Goal: Task Accomplishment & Management: Use online tool/utility

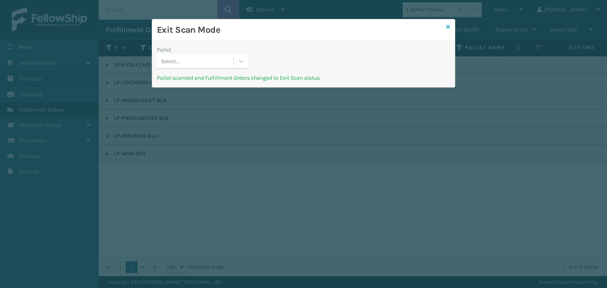
click at [450, 25] on icon at bounding box center [448, 27] width 4 height 6
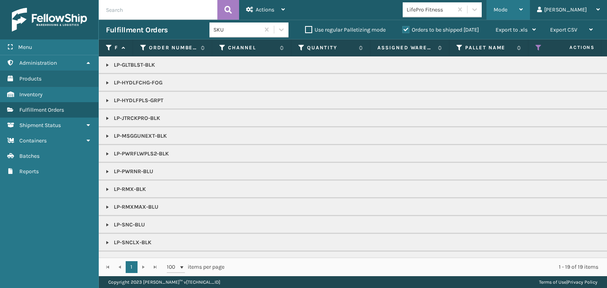
click at [523, 2] on div "Mode" at bounding box center [508, 10] width 29 height 20
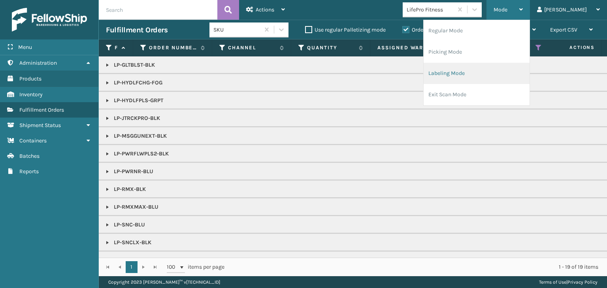
click at [501, 74] on li "Labeling Mode" at bounding box center [477, 73] width 106 height 21
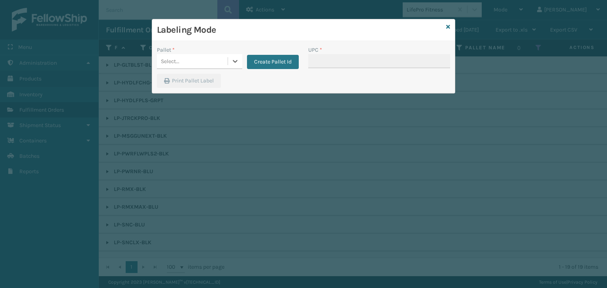
click at [203, 60] on div "Select..." at bounding box center [192, 61] width 71 height 13
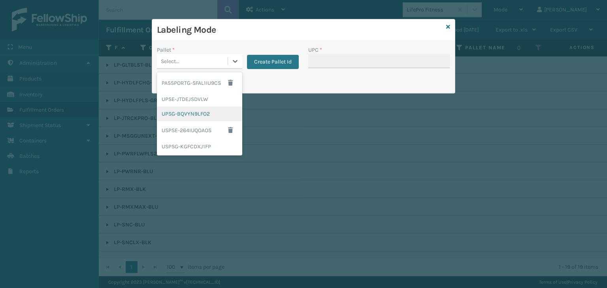
click at [203, 116] on div "UPSG-BQVYN9LFO2" at bounding box center [199, 114] width 85 height 15
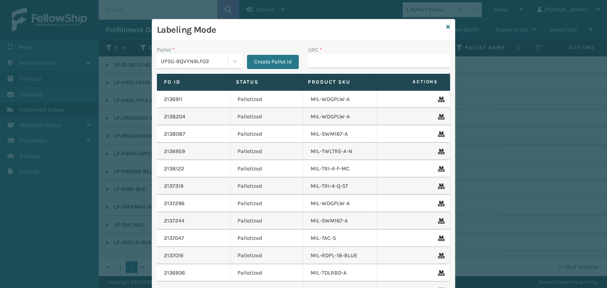
click at [439, 25] on h3 "Labeling Mode" at bounding box center [300, 30] width 286 height 12
drag, startPoint x: 443, startPoint y: 27, endPoint x: 448, endPoint y: 26, distance: 5.0
click at [446, 27] on icon at bounding box center [448, 27] width 4 height 6
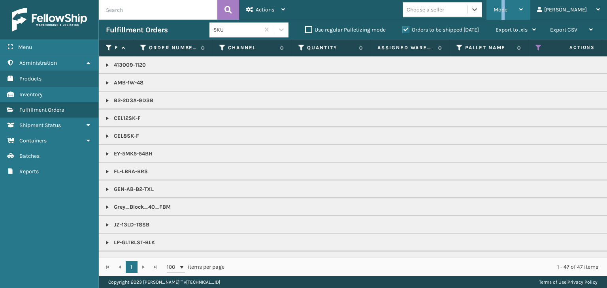
click at [507, 11] on span "Mode" at bounding box center [501, 9] width 14 height 7
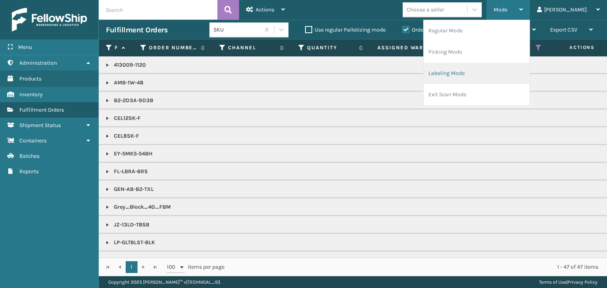
click at [478, 71] on li "Labeling Mode" at bounding box center [477, 73] width 106 height 21
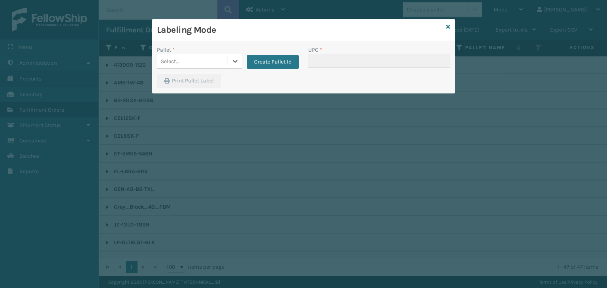
click at [173, 60] on div "Select..." at bounding box center [170, 61] width 19 height 8
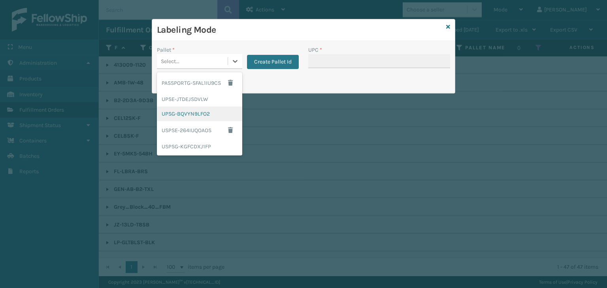
click at [196, 114] on div "UPSG-BQVYN9LFO2" at bounding box center [199, 114] width 85 height 15
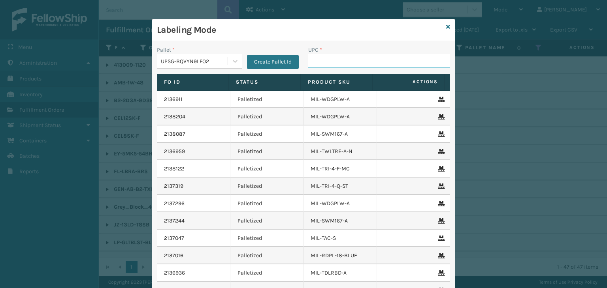
drag, startPoint x: 339, startPoint y: 60, endPoint x: 330, endPoint y: 63, distance: 9.2
click at [338, 60] on input "UPC *" at bounding box center [379, 61] width 142 height 14
type input "LP-MSGGUNEXT-BLK"
type input "LP-WVR-GRY"
click at [446, 29] on icon at bounding box center [448, 27] width 4 height 6
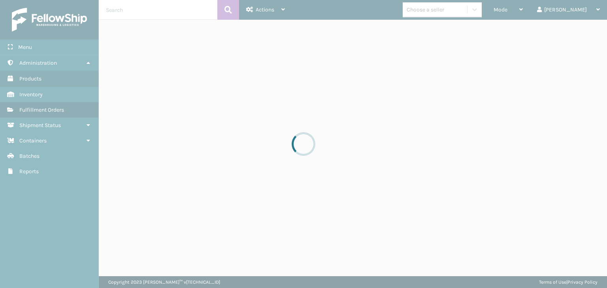
click at [449, 15] on div at bounding box center [303, 144] width 607 height 288
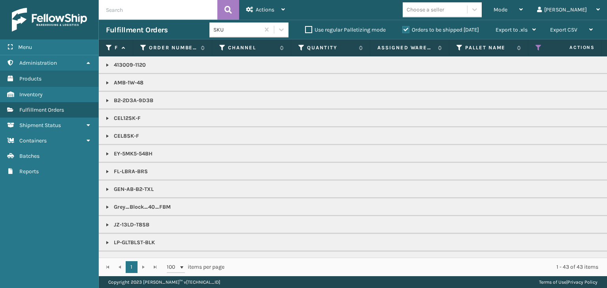
click at [449, 15] on div "Choose a seller" at bounding box center [435, 9] width 64 height 13
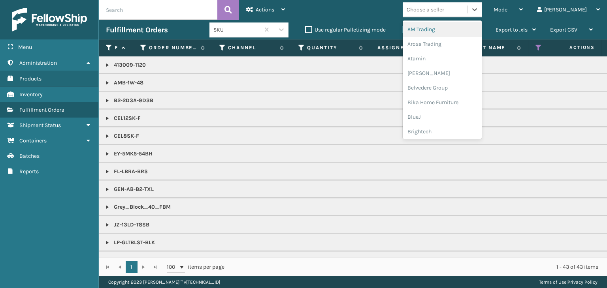
type input "LI"
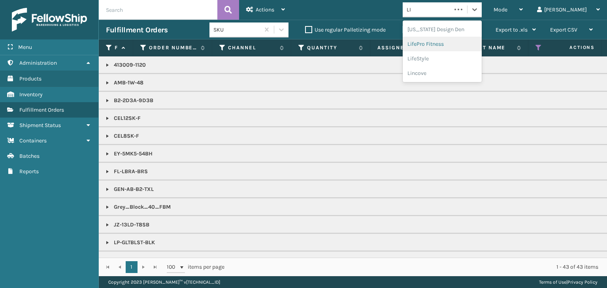
click at [457, 41] on div "LifePro Fitness" at bounding box center [442, 44] width 79 height 15
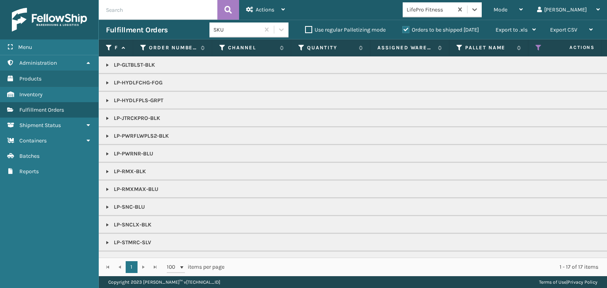
click at [109, 188] on link at bounding box center [107, 189] width 6 height 6
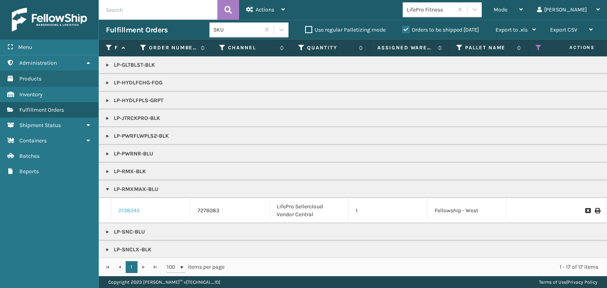
click at [128, 208] on link "2138245" at bounding box center [129, 211] width 21 height 8
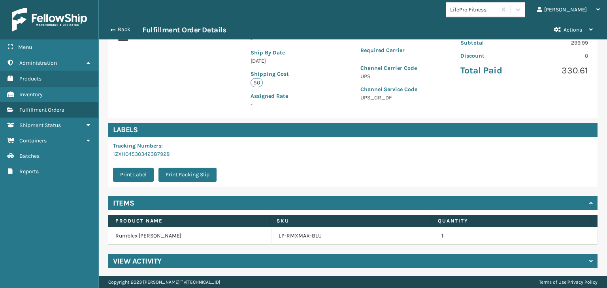
scroll to position [164, 0]
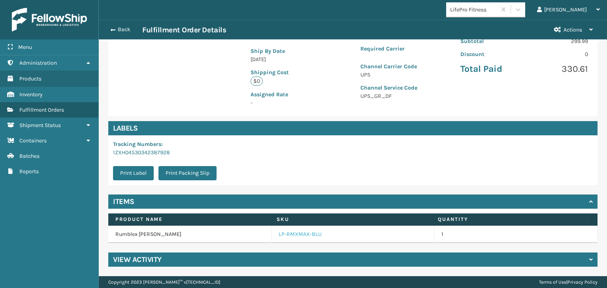
click at [294, 234] on link "LP-RMXMAX-BLU" at bounding box center [300, 235] width 43 height 8
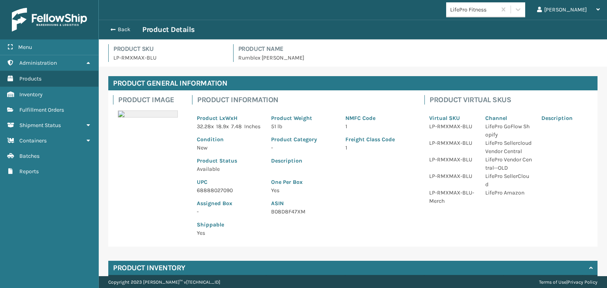
click at [215, 195] on p "68888027090" at bounding box center [229, 190] width 65 height 8
copy p "68888027090"
click at [125, 29] on button "Back" at bounding box center [124, 29] width 36 height 7
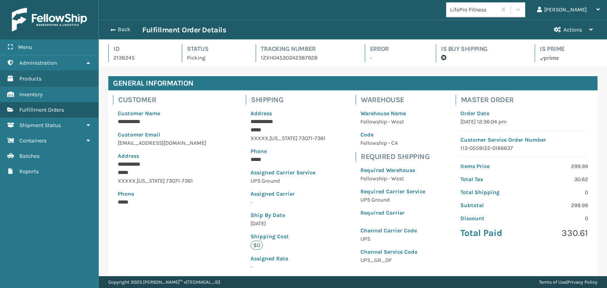
click at [125, 29] on button "Back" at bounding box center [124, 29] width 36 height 7
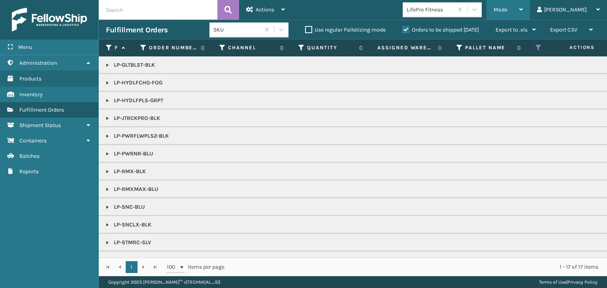
click at [507, 8] on span "Mode" at bounding box center [501, 9] width 14 height 7
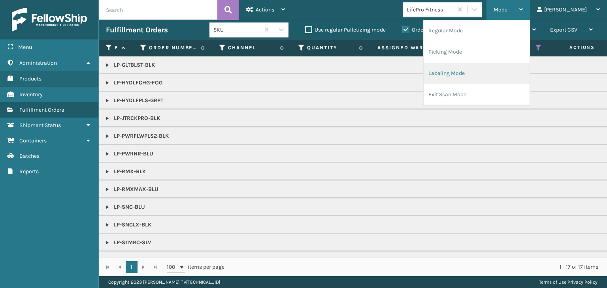
click at [517, 70] on li "Labeling Mode" at bounding box center [477, 73] width 106 height 21
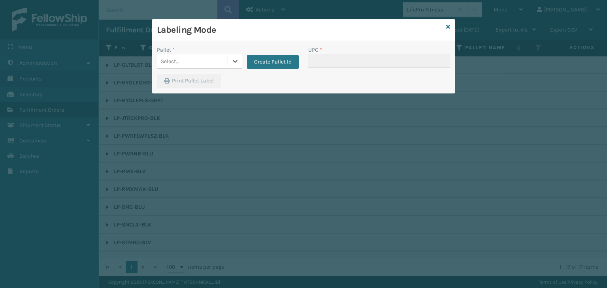
click at [187, 64] on div "Select..." at bounding box center [192, 61] width 71 height 13
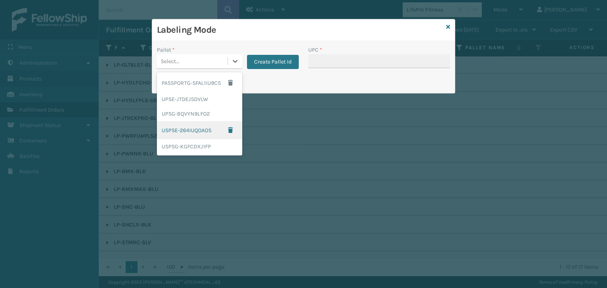
click at [190, 130] on div "USPSE-264IUQOAOS" at bounding box center [199, 130] width 85 height 18
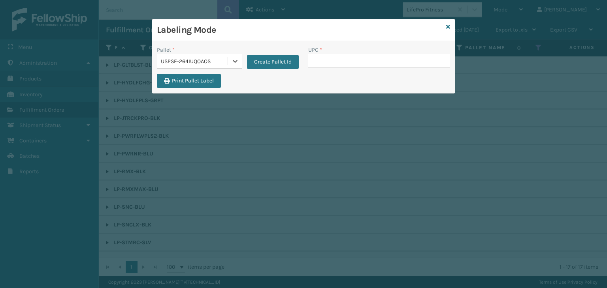
click at [185, 56] on div "USPSE-264IUQOAOS" at bounding box center [192, 61] width 71 height 13
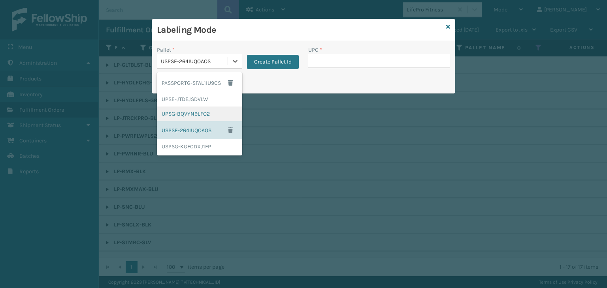
click at [186, 111] on div "UPSG-BQVYN9LFO2" at bounding box center [199, 114] width 85 height 15
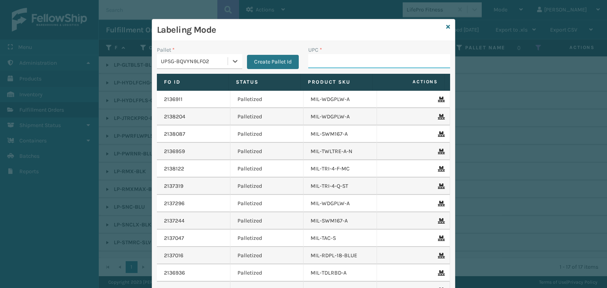
click at [318, 61] on input "UPC *" at bounding box center [379, 61] width 142 height 14
paste input "68888027090"
type input "68888027090"
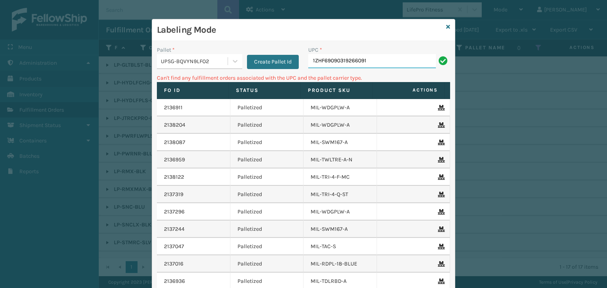
drag, startPoint x: 371, startPoint y: 64, endPoint x: 206, endPoint y: 43, distance: 166.8
click at [206, 43] on div "Pallet * UPSG-BQVYN9LFO2 Create Pallet Id UPC * 1ZHF69090319266091 Can't find a…" at bounding box center [303, 194] width 303 height 307
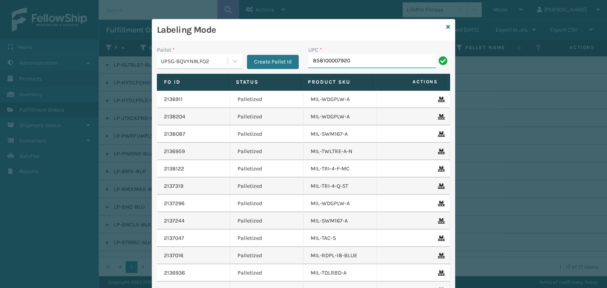
type input "858100007920"
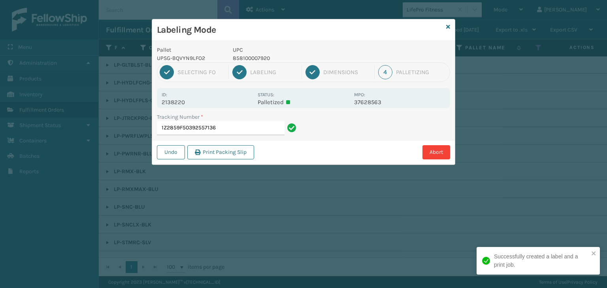
click at [251, 59] on p "858100007920" at bounding box center [291, 58] width 117 height 8
copy p "858100007920"
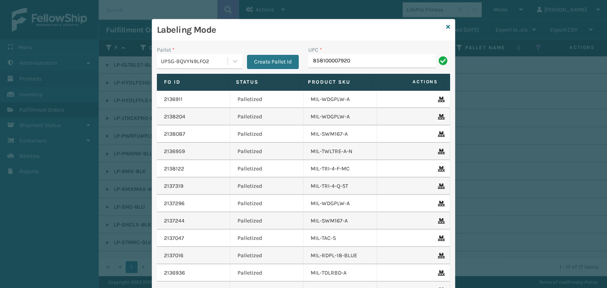
type input "858100007920"
type input "8101613321"
type input "68888027106"
type input "LP-HYDLFCHG-FOG"
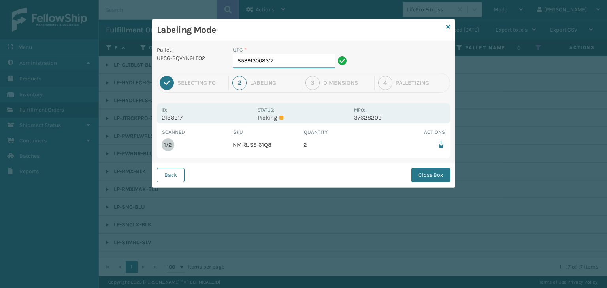
click at [305, 64] on input "853913008317" at bounding box center [284, 61] width 102 height 14
drag, startPoint x: 420, startPoint y: 186, endPoint x: 424, endPoint y: 181, distance: 6.4
click at [420, 186] on div "Back Close Box" at bounding box center [303, 175] width 303 height 24
click at [424, 181] on button "Close Box" at bounding box center [430, 175] width 39 height 14
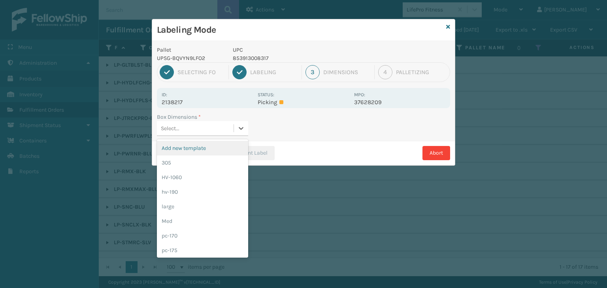
click at [194, 122] on div "Select..." at bounding box center [195, 128] width 77 height 13
click at [192, 219] on div "Med" at bounding box center [202, 221] width 91 height 15
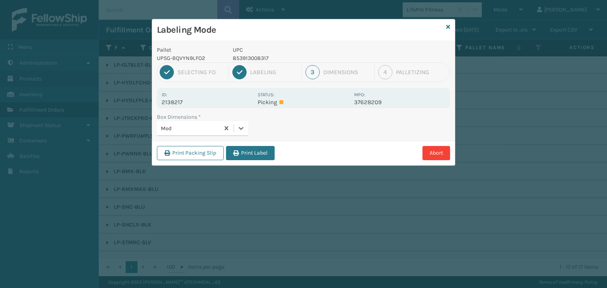
click at [247, 142] on div "Print Packing Slip Print Label Abort" at bounding box center [303, 153] width 303 height 24
click at [256, 162] on div "Print Packing Slip Print Label Abort" at bounding box center [303, 153] width 303 height 24
click at [264, 155] on button "Print Label" at bounding box center [250, 153] width 49 height 14
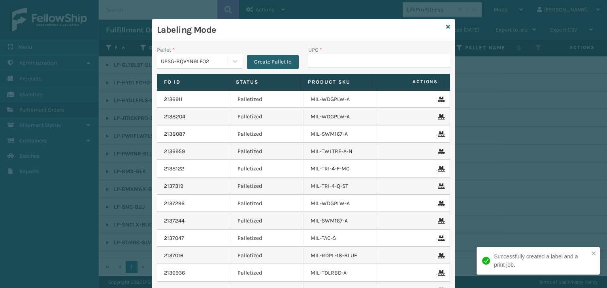
click at [254, 61] on button "Create Pallet Id" at bounding box center [273, 62] width 52 height 14
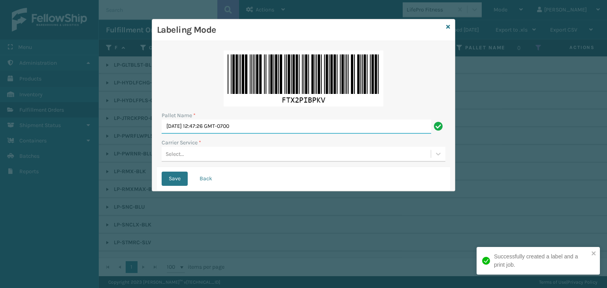
drag, startPoint x: 260, startPoint y: 122, endPoint x: 83, endPoint y: 110, distance: 177.4
click at [88, 109] on div "Labeling Mode Pallet Name * [DATE] 12:47:26 GMT-0700 Carrier Service * Select..…" at bounding box center [303, 144] width 607 height 288
paste input "FEDZ558204"
type input "FEDZ558204"
click at [228, 159] on div "Select..." at bounding box center [296, 154] width 269 height 13
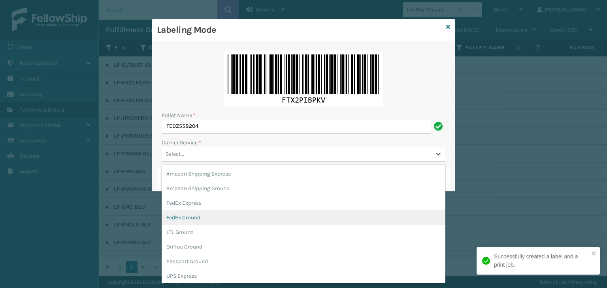
click at [209, 217] on div "FedEx Ground" at bounding box center [304, 218] width 284 height 15
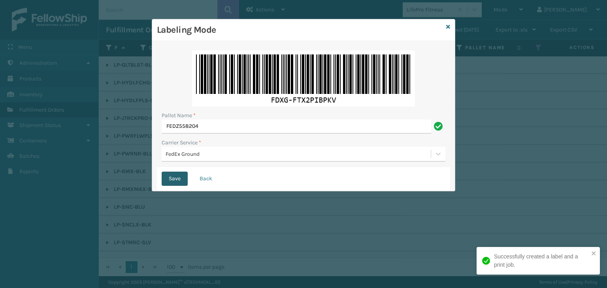
click at [177, 183] on button "Save" at bounding box center [175, 179] width 26 height 14
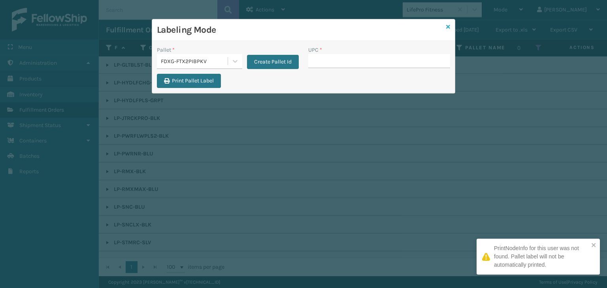
click at [447, 26] on icon at bounding box center [448, 27] width 4 height 6
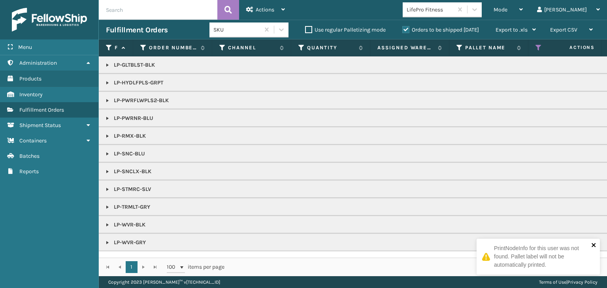
click at [595, 246] on icon "close" at bounding box center [594, 245] width 6 height 6
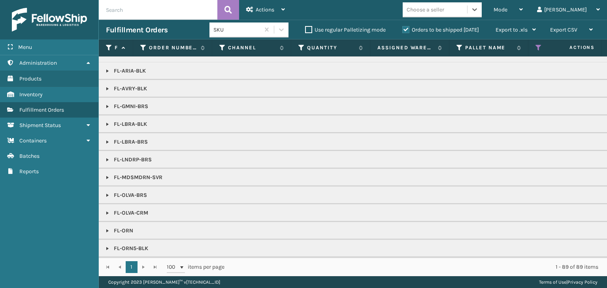
scroll to position [237, 0]
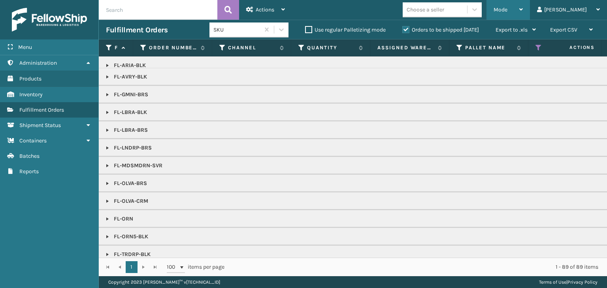
click at [523, 4] on div "Mode" at bounding box center [508, 10] width 29 height 20
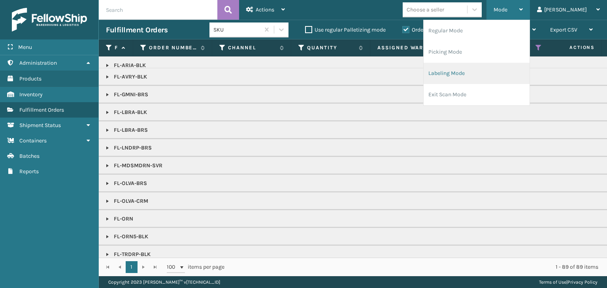
click at [512, 73] on li "Labeling Mode" at bounding box center [477, 73] width 106 height 21
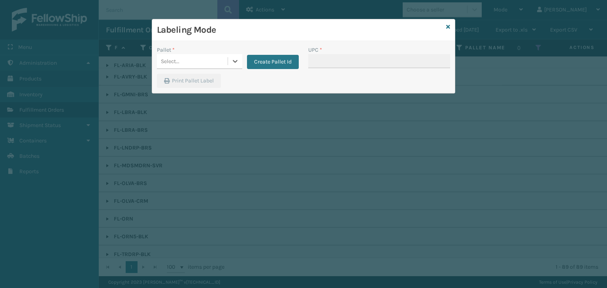
click at [193, 59] on div "Select..." at bounding box center [192, 61] width 71 height 13
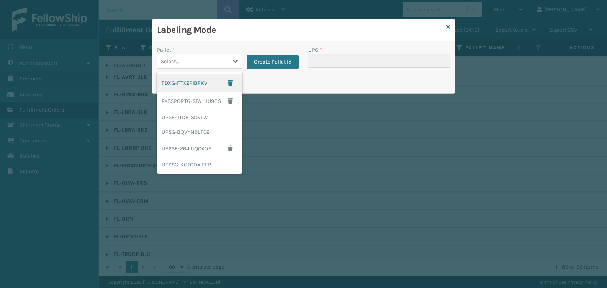
click at [186, 89] on div "FDXG-FTX2PIBPKV" at bounding box center [199, 83] width 85 height 18
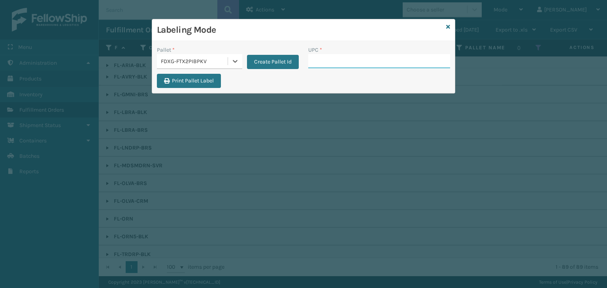
click at [322, 61] on input "UPC *" at bounding box center [379, 61] width 142 height 14
type input "8500"
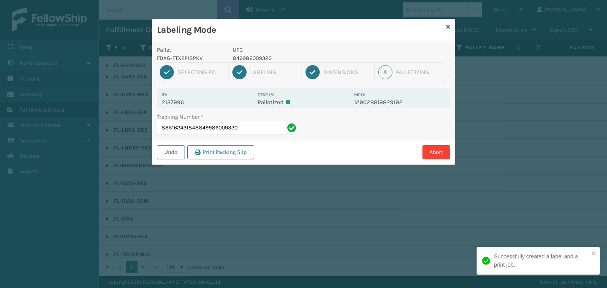
type input "885162431848849986009320"
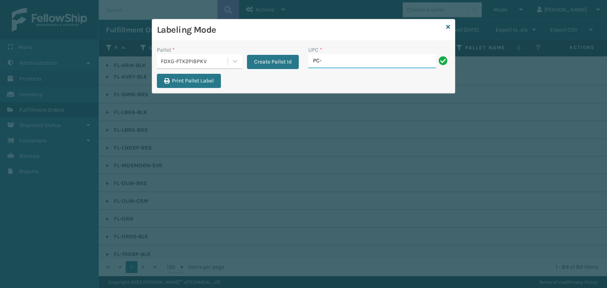
type input "PC-PRRTKMX-GRY"
drag, startPoint x: 371, startPoint y: 67, endPoint x: 130, endPoint y: 59, distance: 241.9
click at [132, 59] on div "Labeling Mode Pallet * FDXG-FTX2PIBPKV Create Pallet Id UPC * PC-PRRTKMX-GRY Pr…" at bounding box center [303, 144] width 607 height 288
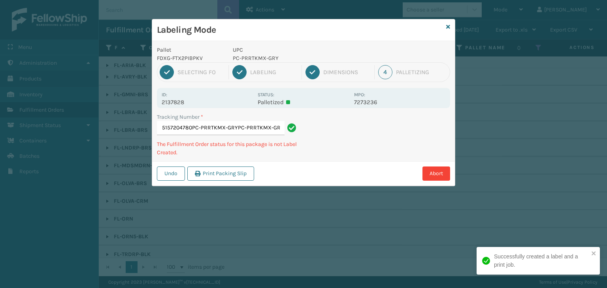
type input "885157204780PC-PRRTKMX-GRYPC-PRRTKMX-GRYPC-PRRTKMX-GRY"
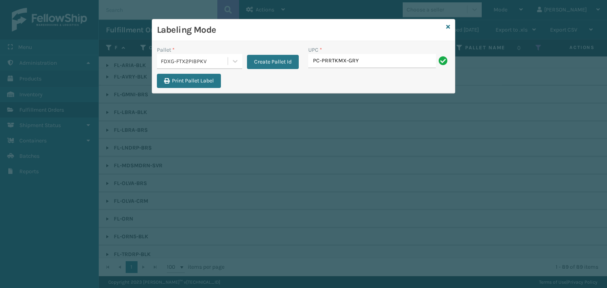
type input "PC-PRRTKMX-GRY"
type input "RBJ-S-21826-03"
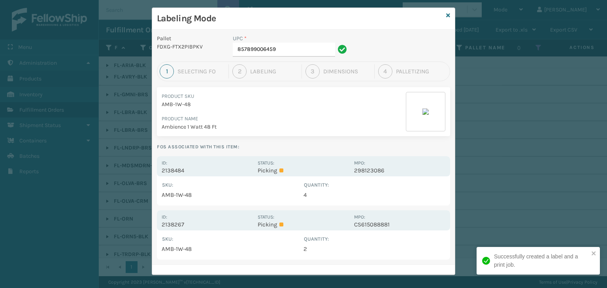
scroll to position [17, 0]
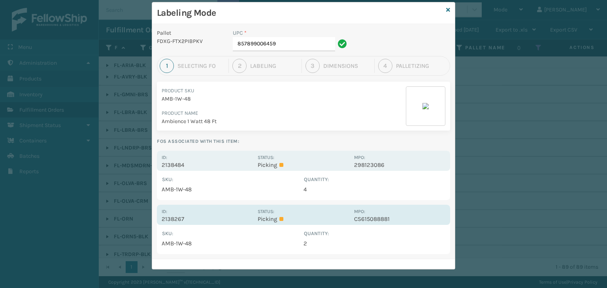
click at [308, 224] on div "Id: 2138267 Status: Picking MPO: CS615088881" at bounding box center [303, 215] width 293 height 20
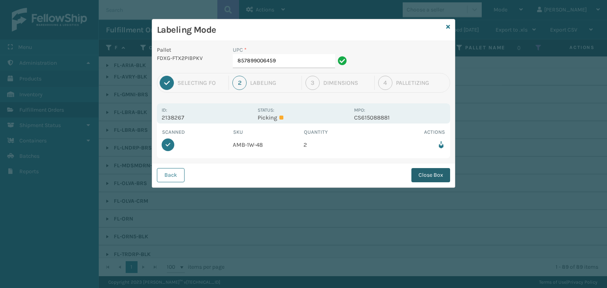
click at [428, 179] on button "Close Box" at bounding box center [430, 175] width 39 height 14
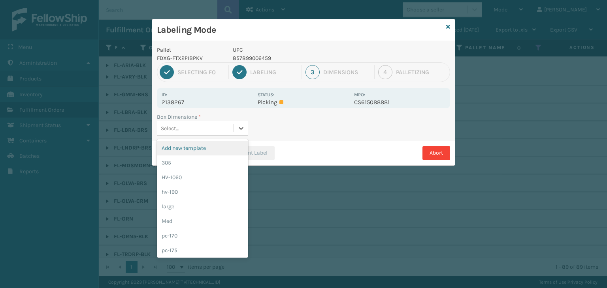
click at [205, 124] on div "Select..." at bounding box center [195, 128] width 77 height 13
click at [204, 222] on div "Med" at bounding box center [202, 221] width 91 height 15
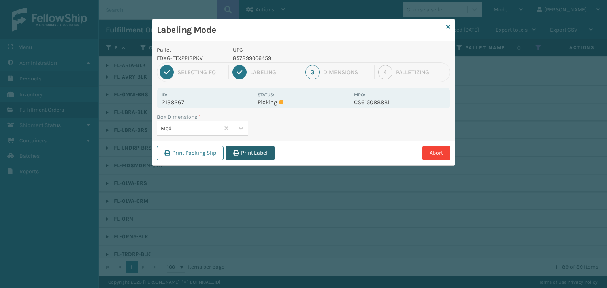
click at [251, 151] on button "Print Label" at bounding box center [250, 153] width 49 height 14
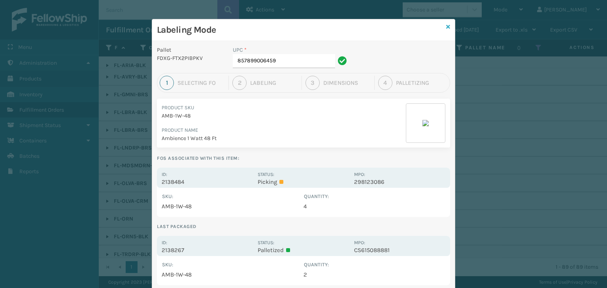
click at [447, 25] on icon at bounding box center [448, 27] width 4 height 6
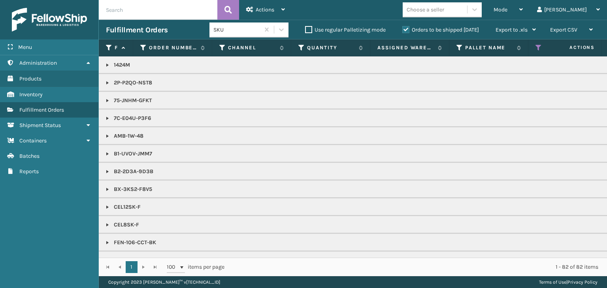
click at [523, 15] on div "Mode" at bounding box center [508, 10] width 29 height 20
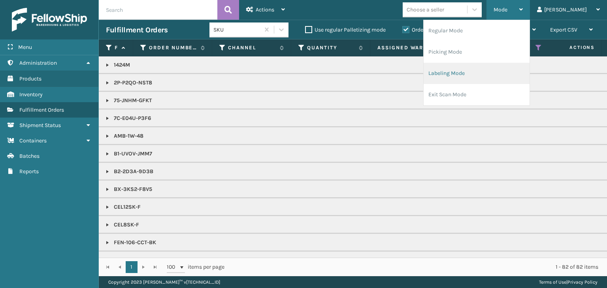
click at [516, 66] on li "Labeling Mode" at bounding box center [477, 73] width 106 height 21
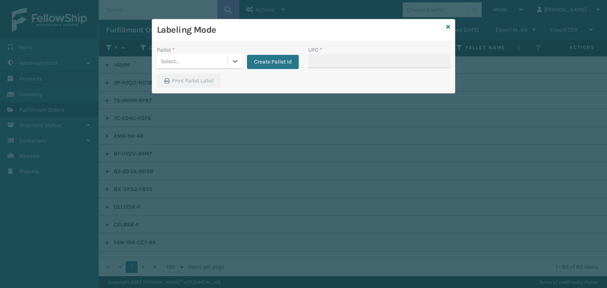
click at [194, 68] on div "Select..." at bounding box center [199, 61] width 85 height 15
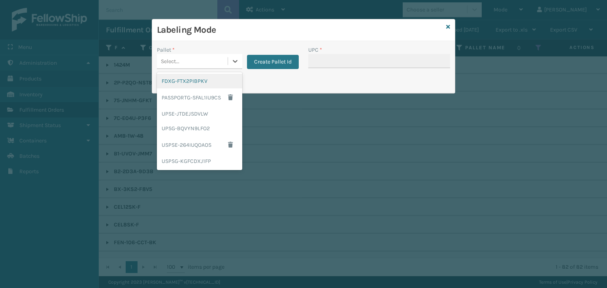
click at [203, 85] on div "FDXG-FTX2PIBPKV" at bounding box center [199, 81] width 85 height 15
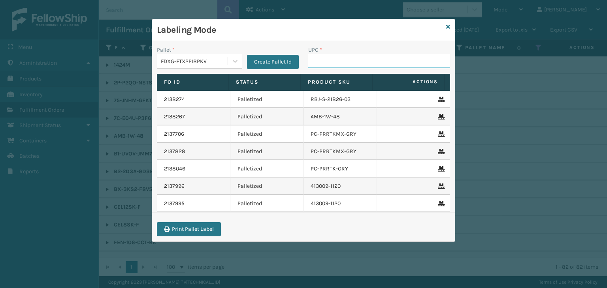
click at [320, 60] on input "UPC *" at bounding box center [379, 61] width 142 height 14
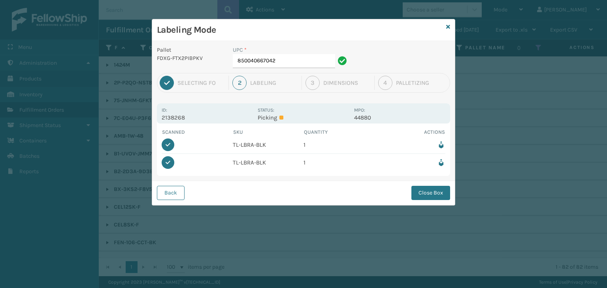
click at [441, 162] on icon at bounding box center [441, 163] width 8 height 8
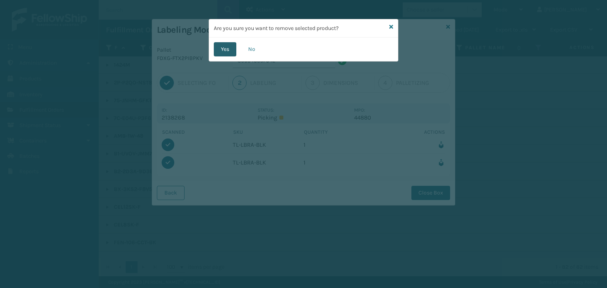
click at [225, 44] on button "Yes" at bounding box center [225, 49] width 23 height 14
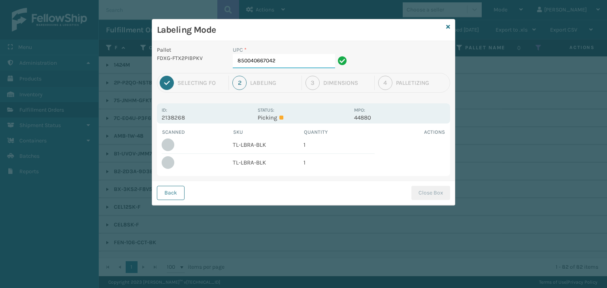
drag, startPoint x: 303, startPoint y: 63, endPoint x: 286, endPoint y: 67, distance: 17.4
click at [303, 63] on input "850040667042" at bounding box center [284, 61] width 102 height 14
click at [429, 190] on button "Close Box" at bounding box center [430, 193] width 39 height 14
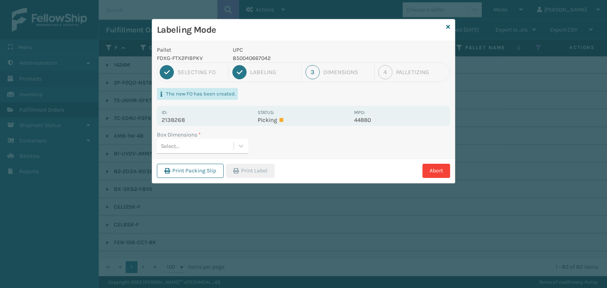
drag, startPoint x: 212, startPoint y: 147, endPoint x: 211, endPoint y: 154, distance: 6.8
click at [211, 149] on div "Select..." at bounding box center [195, 146] width 77 height 13
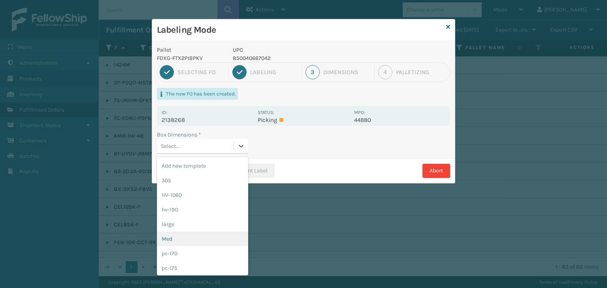
drag, startPoint x: 192, startPoint y: 243, endPoint x: 209, endPoint y: 215, distance: 33.5
click at [192, 243] on div "Med" at bounding box center [202, 239] width 91 height 15
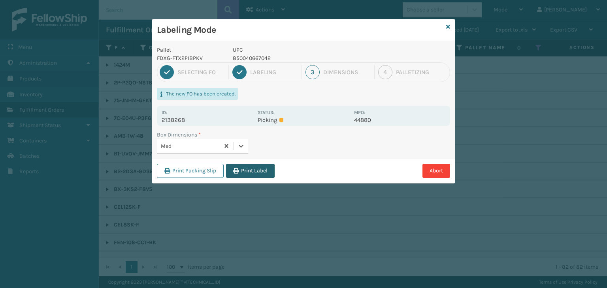
click at [256, 171] on button "Print Label" at bounding box center [250, 171] width 49 height 14
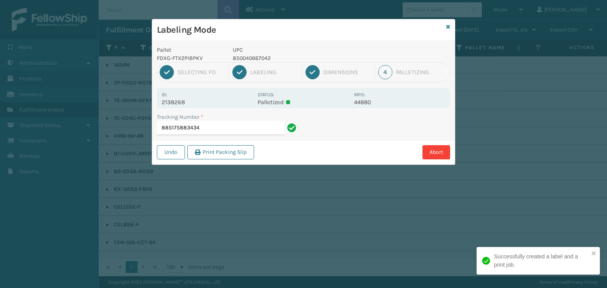
click at [169, 104] on p "2138268" at bounding box center [207, 102] width 91 height 7
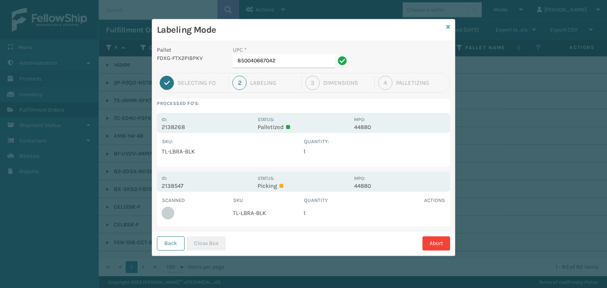
click at [447, 28] on icon at bounding box center [448, 27] width 4 height 6
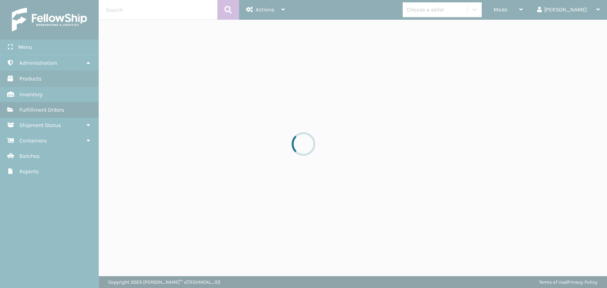
click at [523, 17] on div at bounding box center [303, 144] width 607 height 288
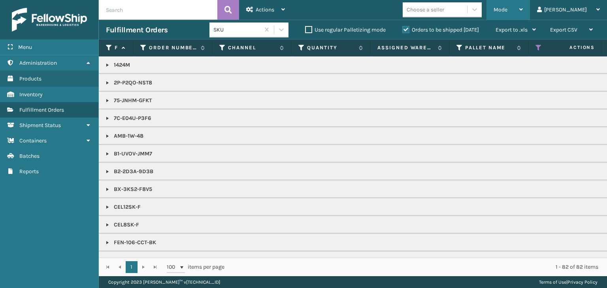
click at [523, 16] on div "Mode" at bounding box center [508, 10] width 29 height 20
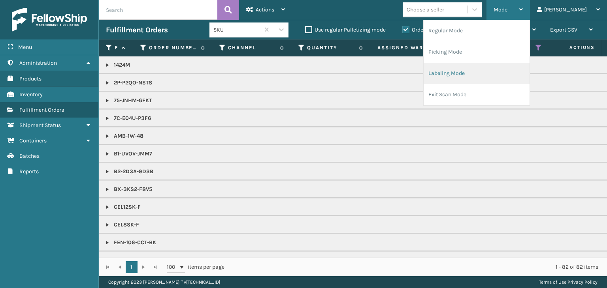
click at [510, 69] on li "Labeling Mode" at bounding box center [477, 73] width 106 height 21
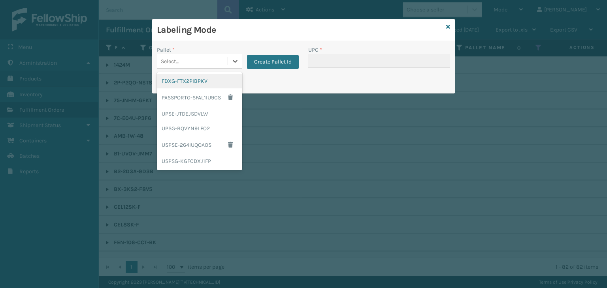
click at [201, 62] on div "Select..." at bounding box center [192, 61] width 71 height 13
click at [198, 79] on div "FDXG-FTX2PIBPKV" at bounding box center [199, 81] width 85 height 15
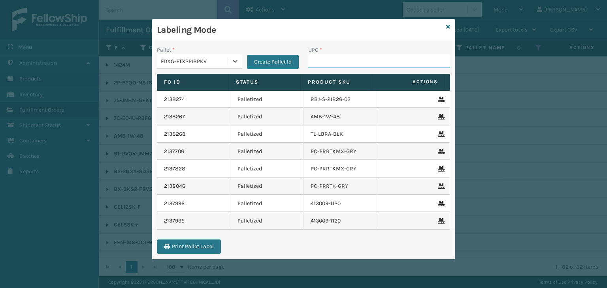
click at [341, 58] on input "UPC *" at bounding box center [379, 61] width 142 height 14
type input "850040667035"
type input "8100819627"
click at [449, 25] on icon at bounding box center [448, 27] width 4 height 6
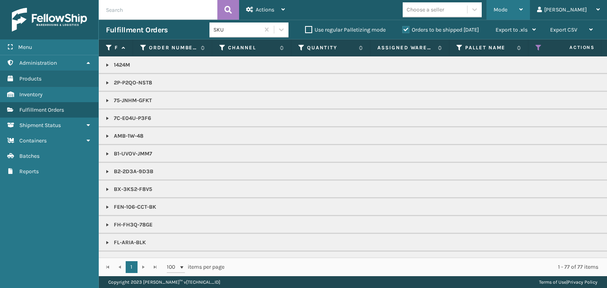
click at [523, 8] on div "Mode" at bounding box center [508, 10] width 29 height 20
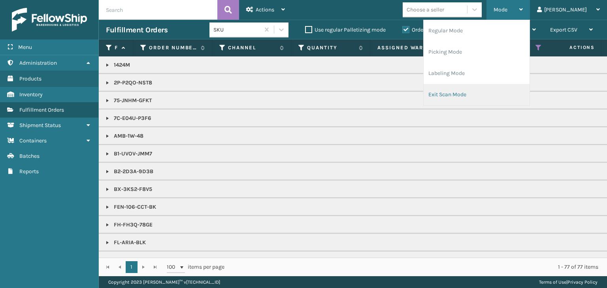
click at [486, 95] on li "Exit Scan Mode" at bounding box center [477, 94] width 106 height 21
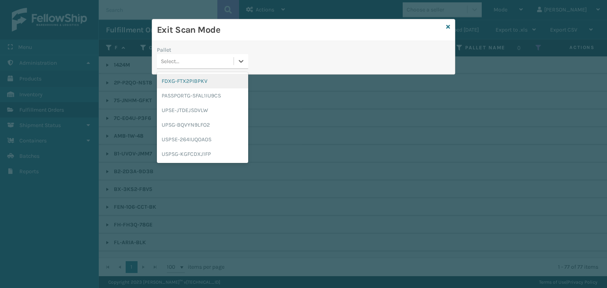
click at [232, 64] on div "Select..." at bounding box center [195, 61] width 77 height 13
click at [223, 124] on div "UPSG-BQVYN9LFO2" at bounding box center [202, 125] width 91 height 15
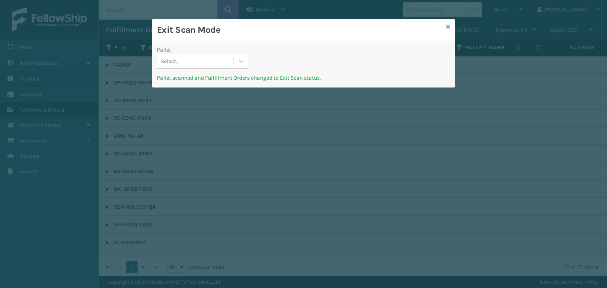
click at [447, 28] on icon at bounding box center [448, 27] width 4 height 6
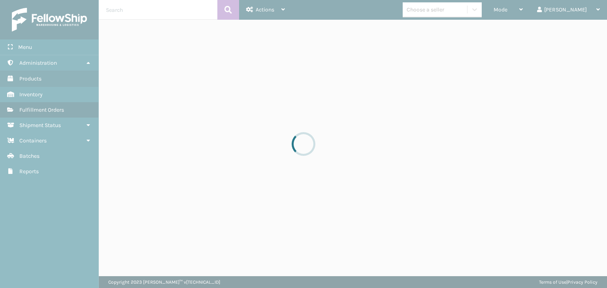
click at [534, 13] on div at bounding box center [303, 144] width 607 height 288
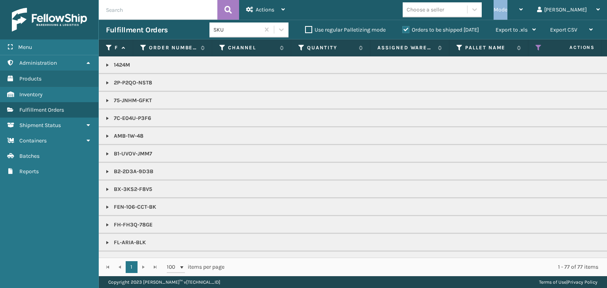
click at [523, 13] on div "Mode" at bounding box center [508, 10] width 29 height 20
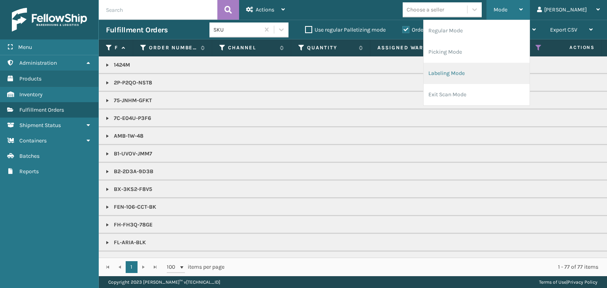
click at [509, 72] on li "Labeling Mode" at bounding box center [477, 73] width 106 height 21
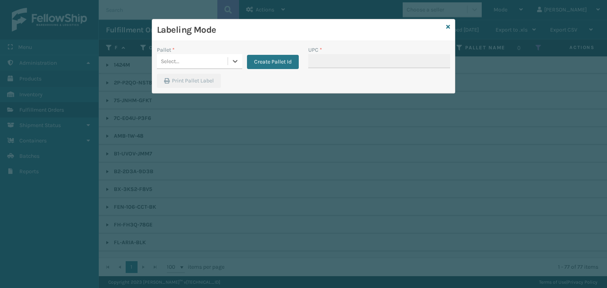
click at [194, 69] on div "Pallet * 0 results available. Select is focused ,type to refine list, press Dow…" at bounding box center [227, 60] width 151 height 28
click at [199, 64] on div "Select..." at bounding box center [192, 61] width 71 height 13
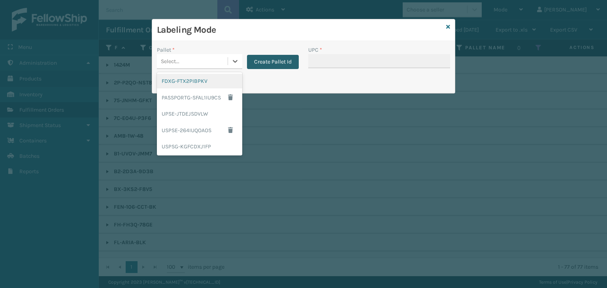
click at [279, 64] on button "Create Pallet Id" at bounding box center [273, 62] width 52 height 14
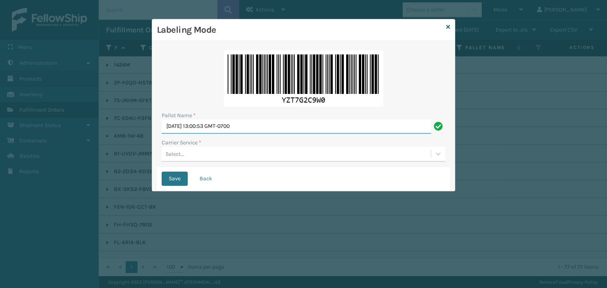
drag, startPoint x: 274, startPoint y: 122, endPoint x: 0, endPoint y: 149, distance: 275.5
click at [0, 149] on div "Labeling Mode Pallet Name * [DATE] 13:00:53 GMT-0700 Carrier Service * Select..…" at bounding box center [303, 144] width 607 height 288
paste input "UPSP001752791"
type input "UPSP001752791"
click at [196, 155] on div "Select..." at bounding box center [296, 154] width 269 height 13
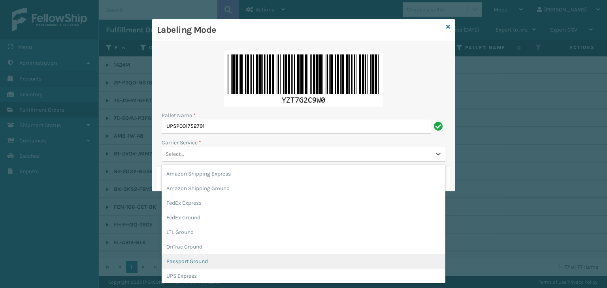
scroll to position [40, 0]
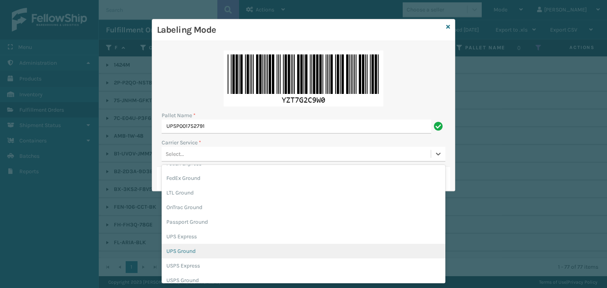
click at [188, 256] on div "UPS Ground" at bounding box center [304, 251] width 284 height 15
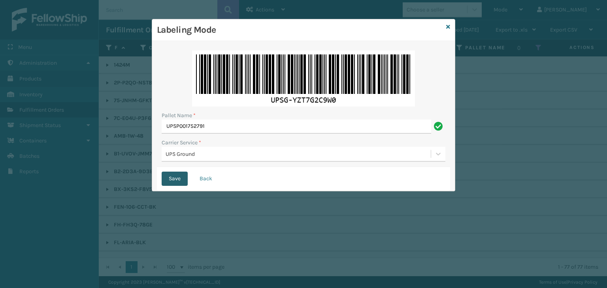
click at [177, 183] on button "Save" at bounding box center [175, 179] width 26 height 14
